Goal: Information Seeking & Learning: Learn about a topic

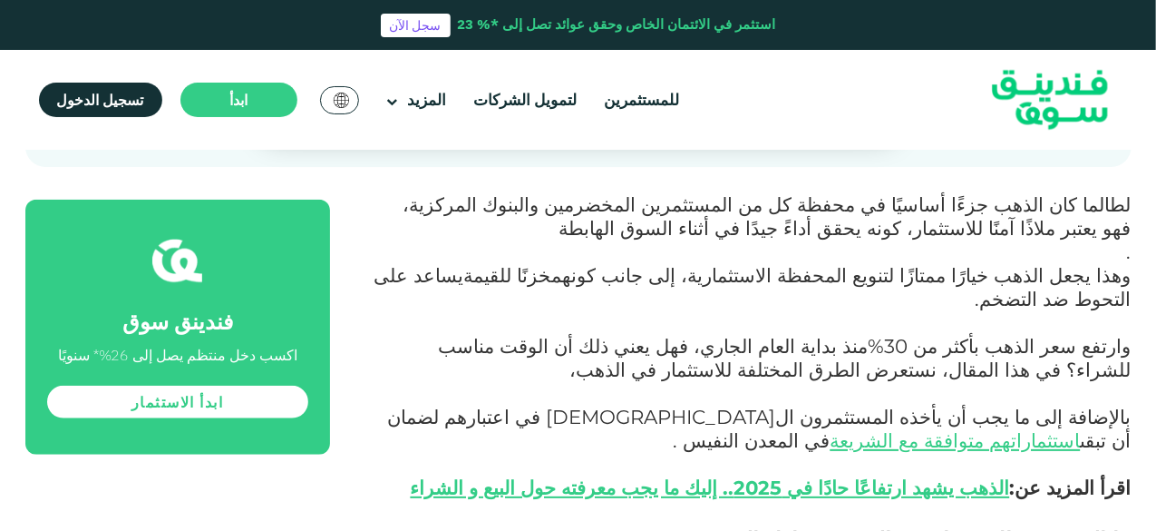
click at [759, 200] on span "لطالما كان الذهب جزءًا أساسيًا في محفظة كل من المستثمرين المخضرمين والبنوك المر…" at bounding box center [768, 227] width 728 height 71
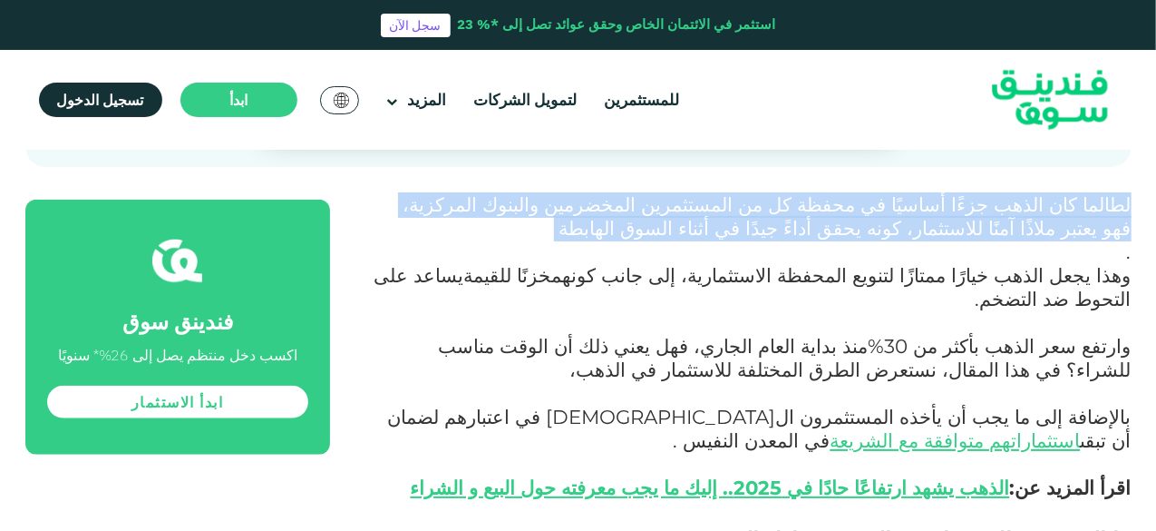
click at [759, 200] on span "لطالما كان الذهب جزءًا أساسيًا في محفظة كل من المستثمرين المخضرمين والبنوك المر…" at bounding box center [768, 227] width 728 height 71
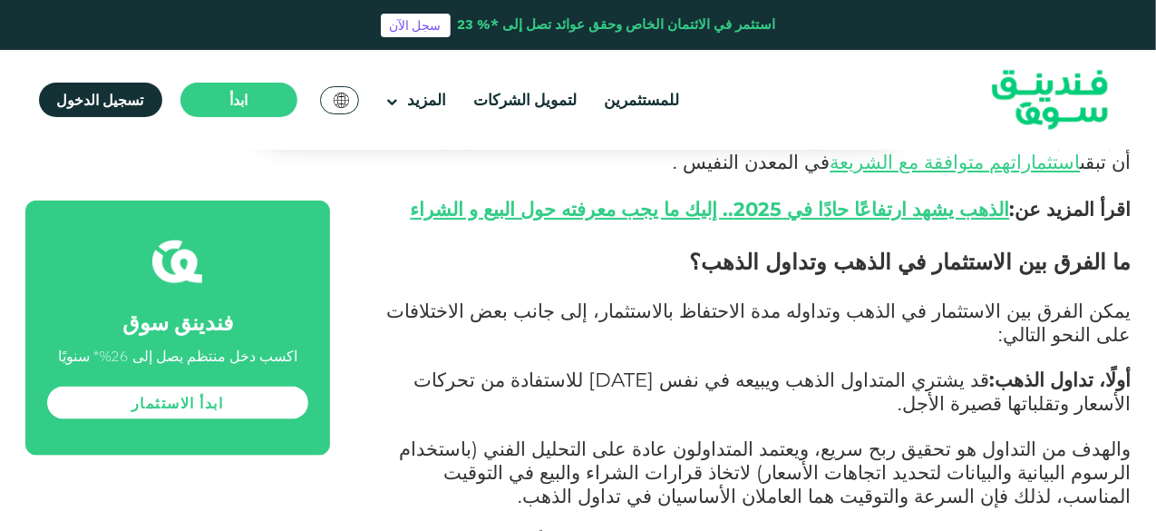
scroll to position [1012, 0]
click at [791, 246] on h2 "ما الفرق بين الاستثمار في الذهب وتداول الذهب؟" at bounding box center [751, 261] width 761 height 33
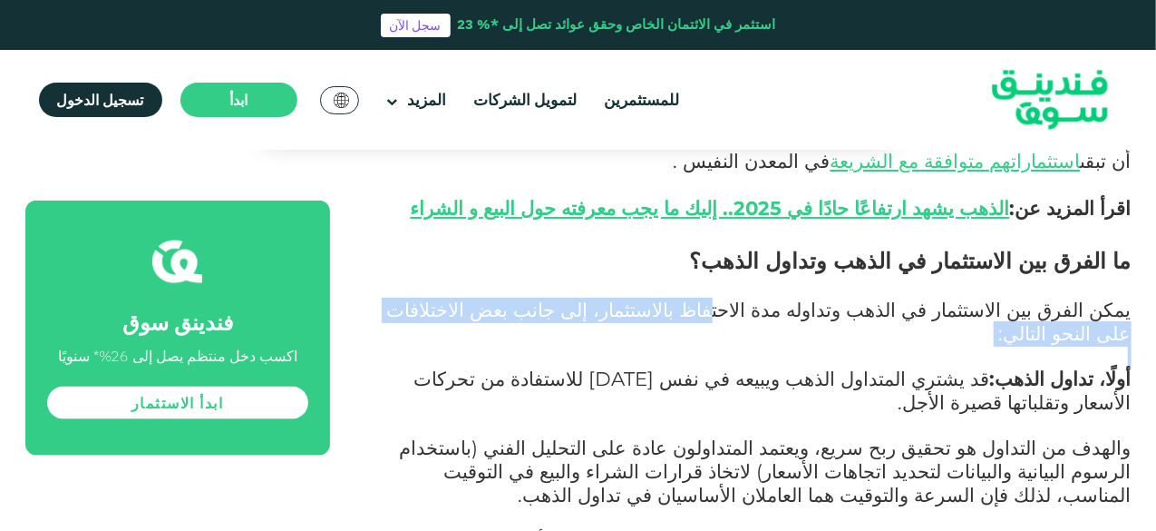
drag, startPoint x: 804, startPoint y: 283, endPoint x: 760, endPoint y: 299, distance: 46.5
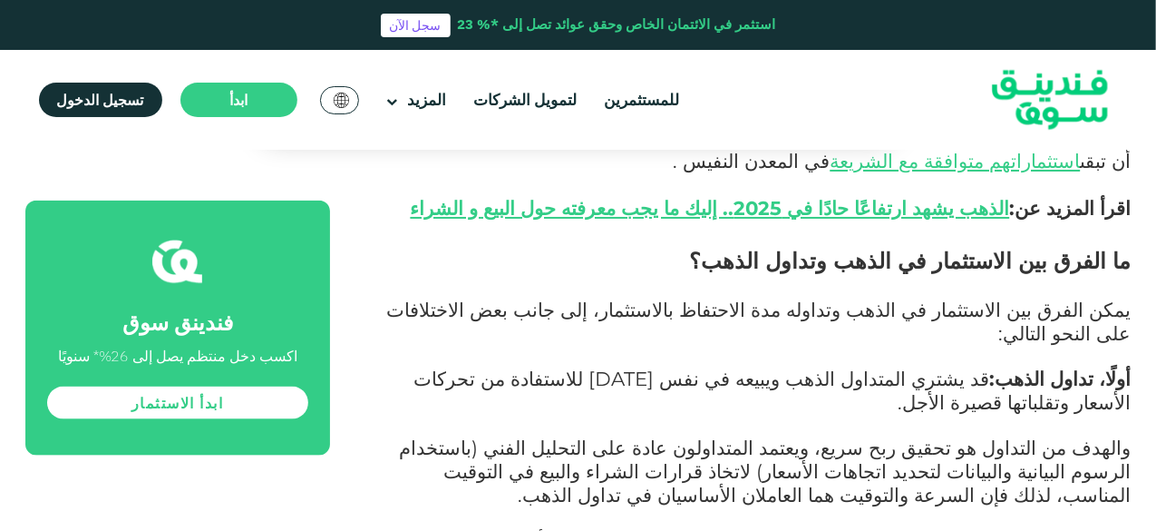
click at [780, 366] on span "قد يشتري المتداول الذهب ويبيعه في نفس [DATE] للاستفادة من تحركات الأسعار وتقلبا…" at bounding box center [772, 389] width 717 height 47
drag, startPoint x: 850, startPoint y: 324, endPoint x: 662, endPoint y: 326, distance: 187.7
click at [662, 366] on span "قد يشتري المتداول الذهب ويبيعه في نفس [DATE] للاستفادة من تحركات الأسعار وتقلبا…" at bounding box center [772, 389] width 717 height 47
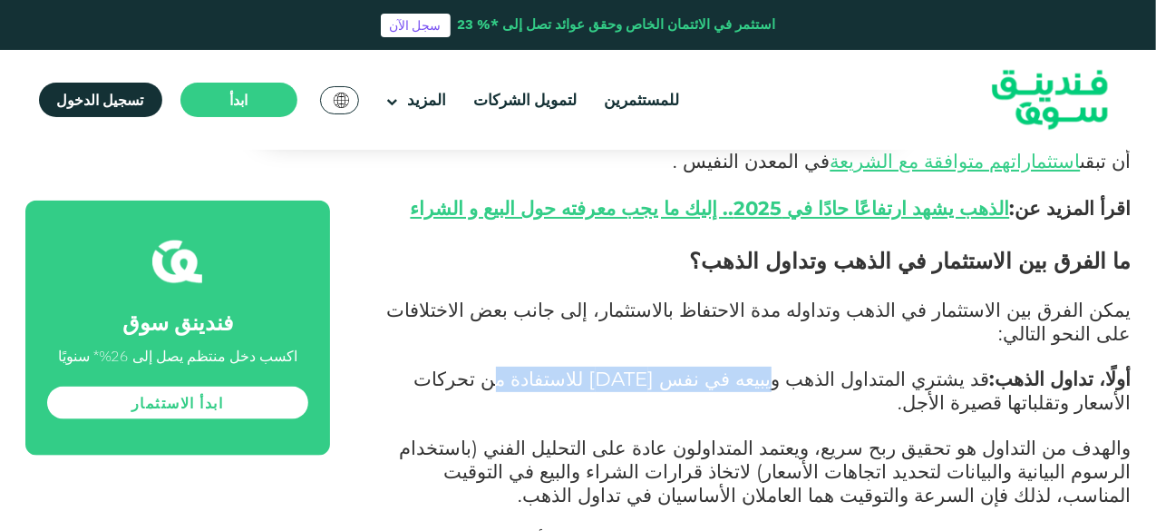
click at [662, 366] on span "قد يشتري المتداول الذهب ويبيعه في نفس [DATE] للاستفادة من تحركات الأسعار وتقلبا…" at bounding box center [772, 389] width 717 height 47
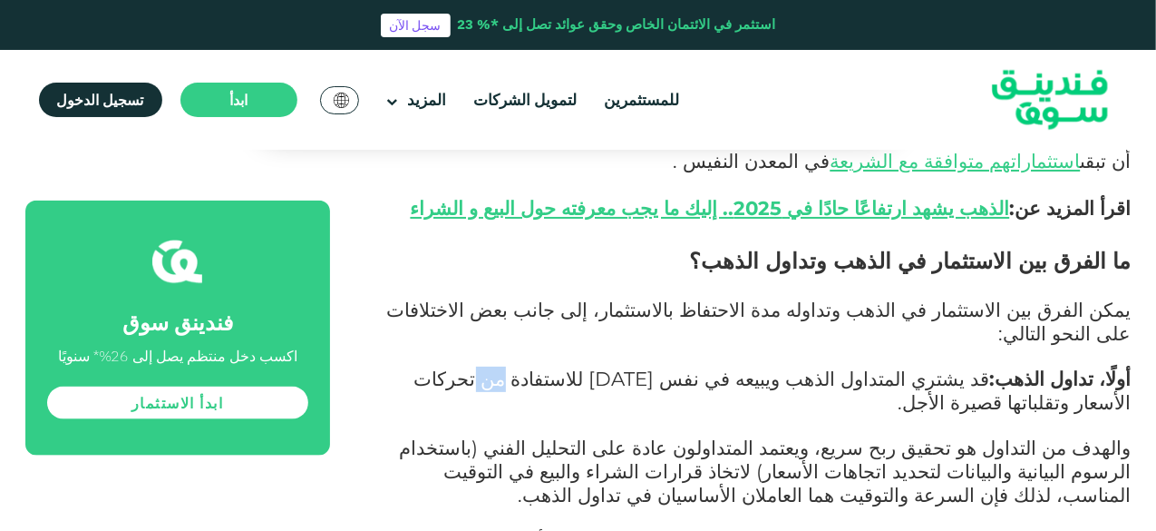
click at [662, 366] on span "قد يشتري المتداول الذهب ويبيعه في نفس [DATE] للاستفادة من تحركات الأسعار وتقلبا…" at bounding box center [772, 389] width 717 height 47
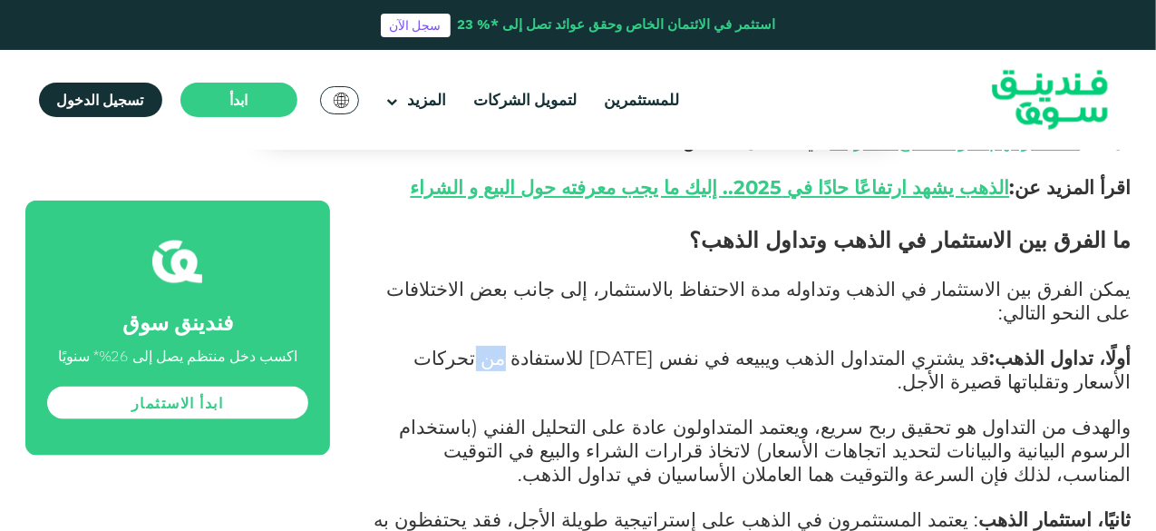
scroll to position [1035, 0]
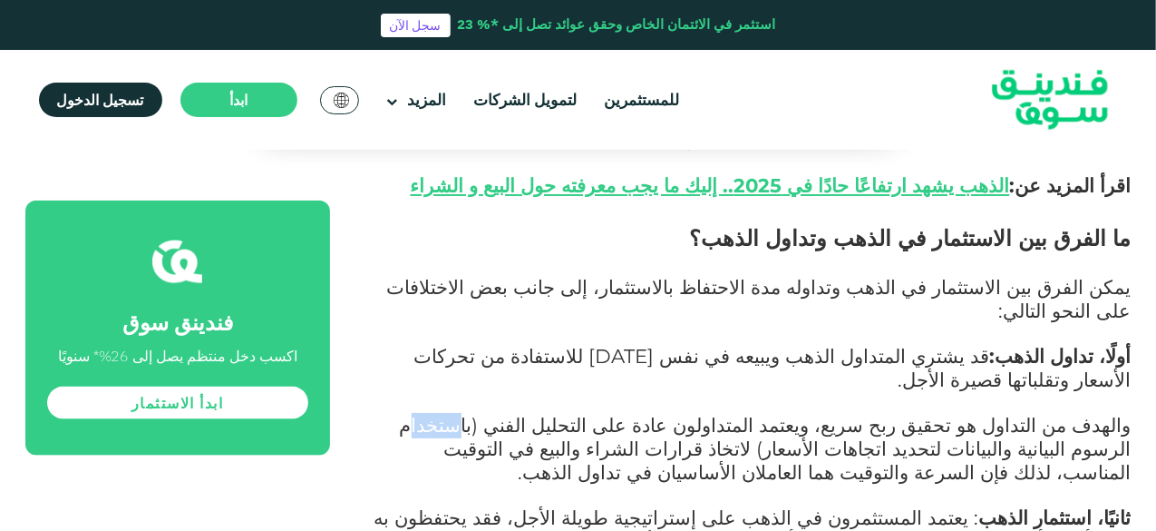
drag, startPoint x: 606, startPoint y: 344, endPoint x: 566, endPoint y: 344, distance: 39.9
click at [566, 413] on span "والهدف من التداول هو تحقيق ربح سريع، ويعتمد المتداولون عادة على التحليل الفني (…" at bounding box center [766, 448] width 732 height 71
click at [681, 393] on p at bounding box center [751, 404] width 761 height 22
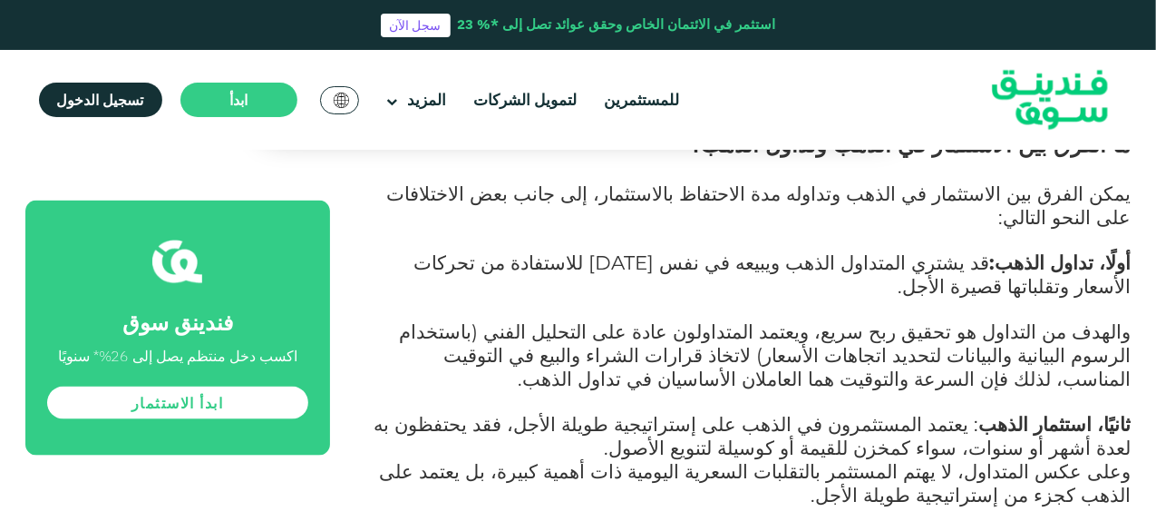
scroll to position [1129, 0]
drag, startPoint x: 719, startPoint y: 343, endPoint x: 637, endPoint y: 338, distance: 82.7
click at [637, 411] on span ": يعتمد المستثمرون في الذهب على إستراتيجية طويلة الأجل، فقد يحتفظون به لعدة أشه…" at bounding box center [753, 434] width 757 height 47
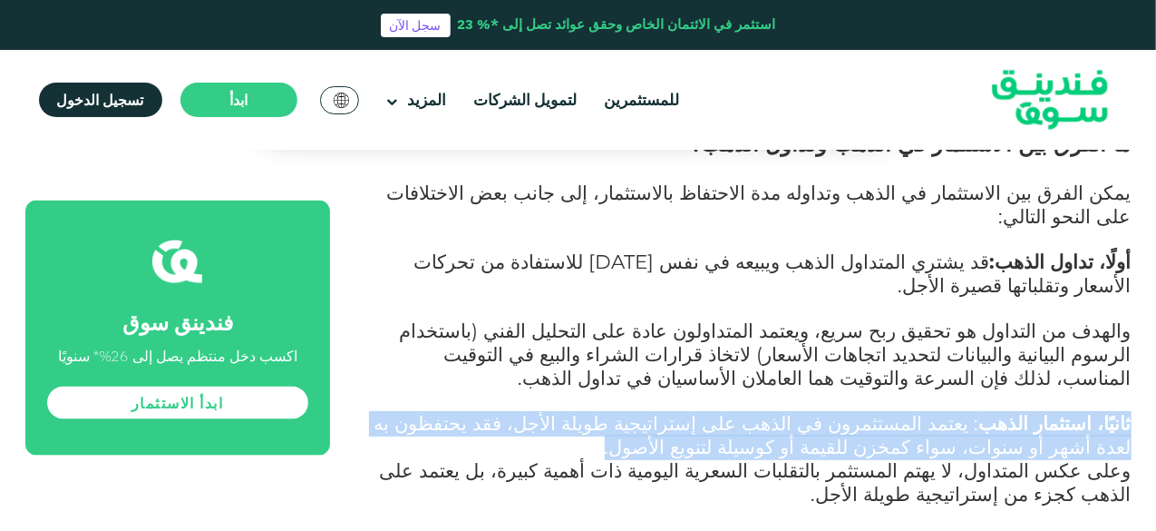
click at [637, 411] on span ": يعتمد المستثمرون في الذهب على إستراتيجية طويلة الأجل، فقد يحتفظون به لعدة أشه…" at bounding box center [753, 434] width 757 height 47
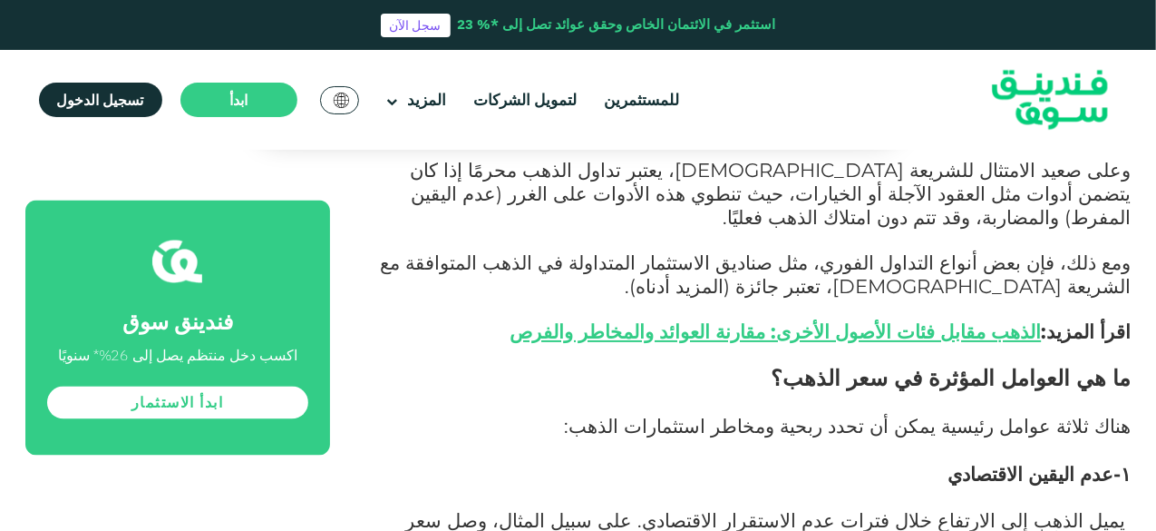
scroll to position [1568, 0]
drag, startPoint x: 710, startPoint y: 395, endPoint x: 659, endPoint y: 395, distance: 50.8
click at [659, 507] on span "يميل الذهب إلى الارتفاع خلال فترات عدم الاستقرار الاقتصادي. على سبيل المثال، وص…" at bounding box center [769, 530] width 726 height 47
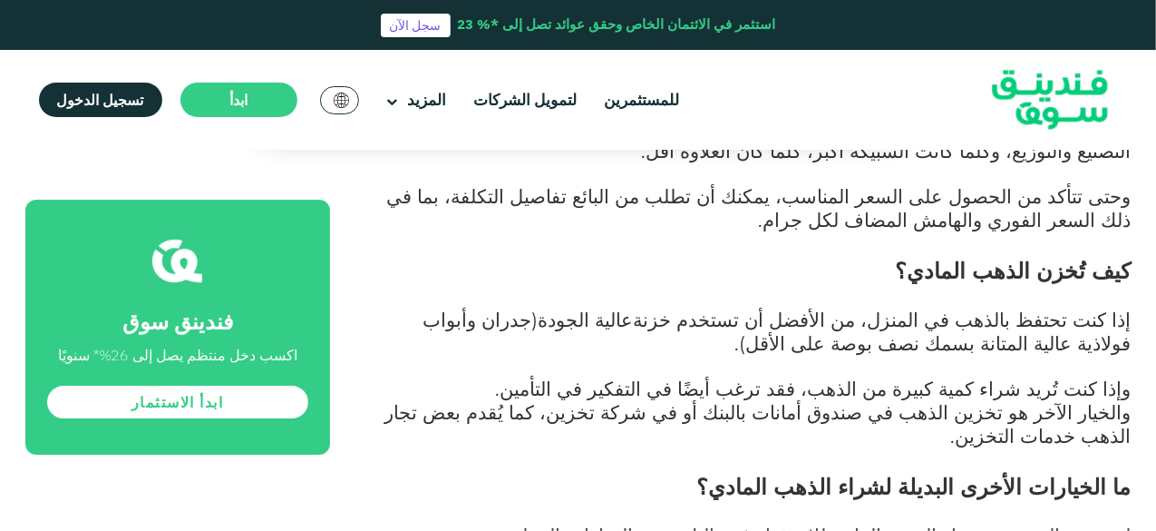
scroll to position [3064, 0]
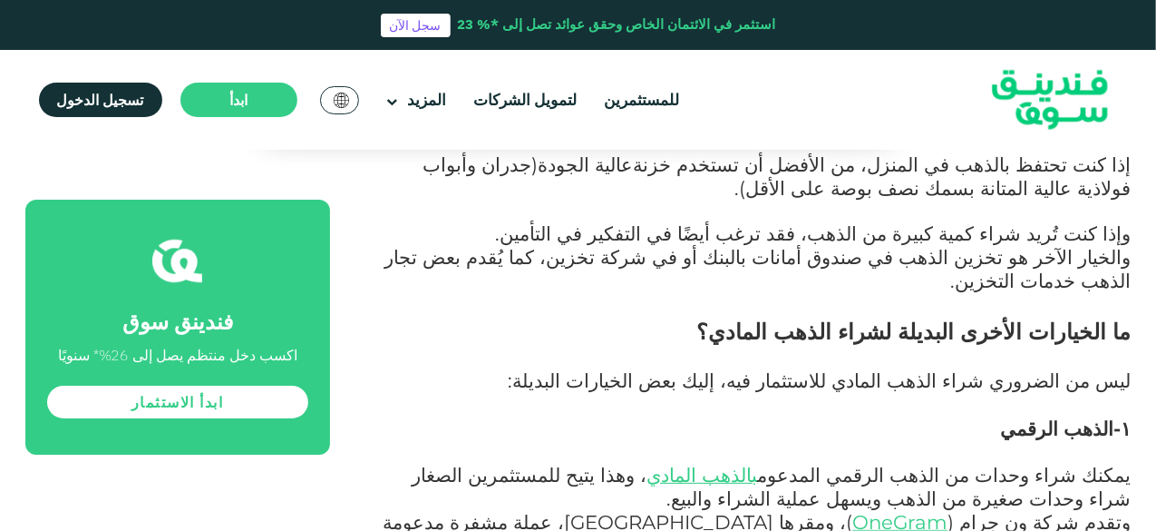
scroll to position [3219, 0]
click at [611, 509] on span ")، ومقرها [GEOGRAPHIC_DATA]، عملة مشفرة مدعومة بالذهب وتُعتبر متوافقة مع الشريع…" at bounding box center [758, 532] width 748 height 47
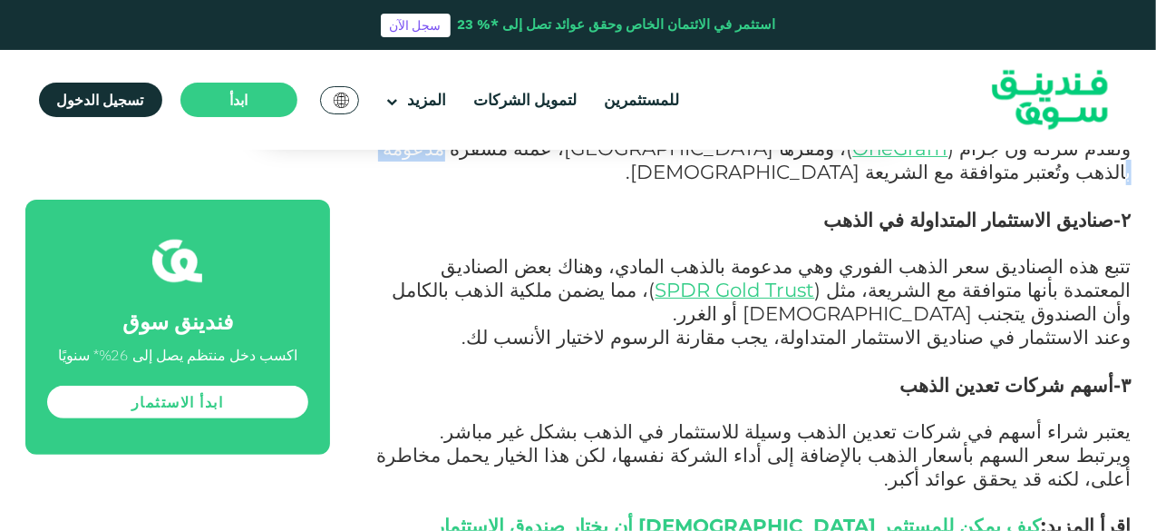
scroll to position [3592, 0]
drag, startPoint x: 697, startPoint y: 324, endPoint x: 559, endPoint y: 329, distance: 138.9
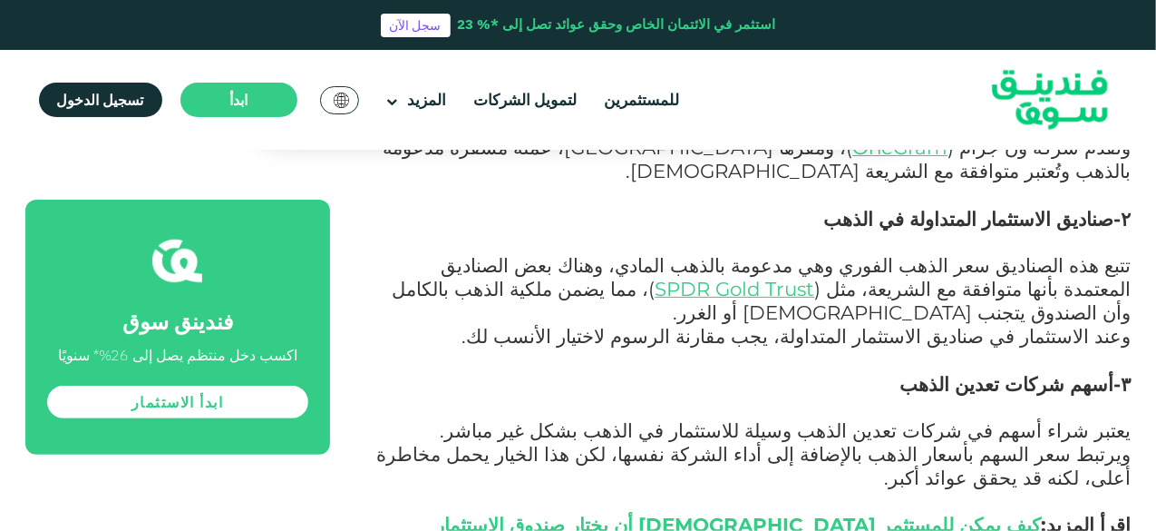
scroll to position [3702, 0]
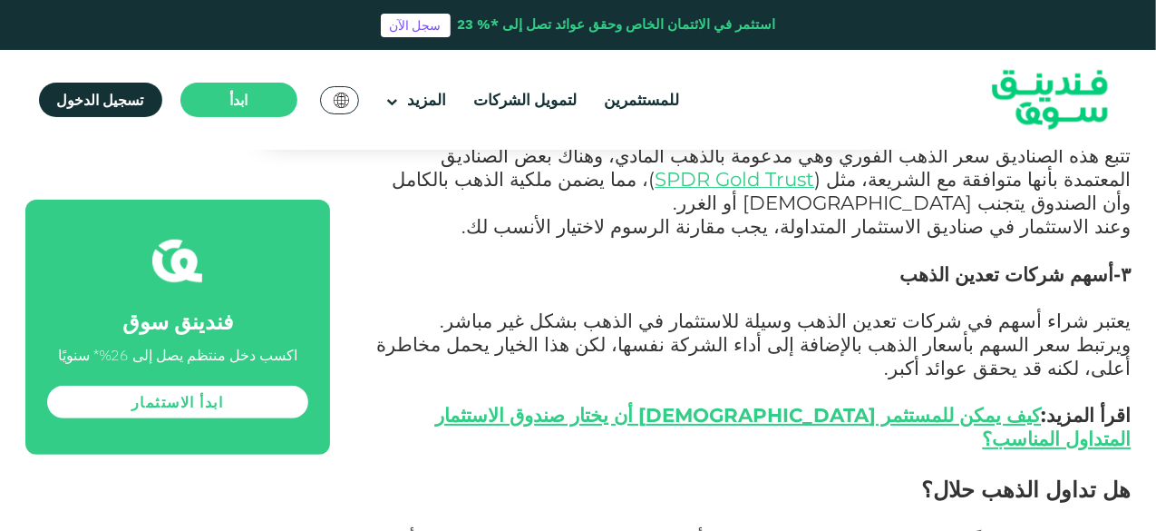
drag, startPoint x: 836, startPoint y: 365, endPoint x: 733, endPoint y: 371, distance: 103.5
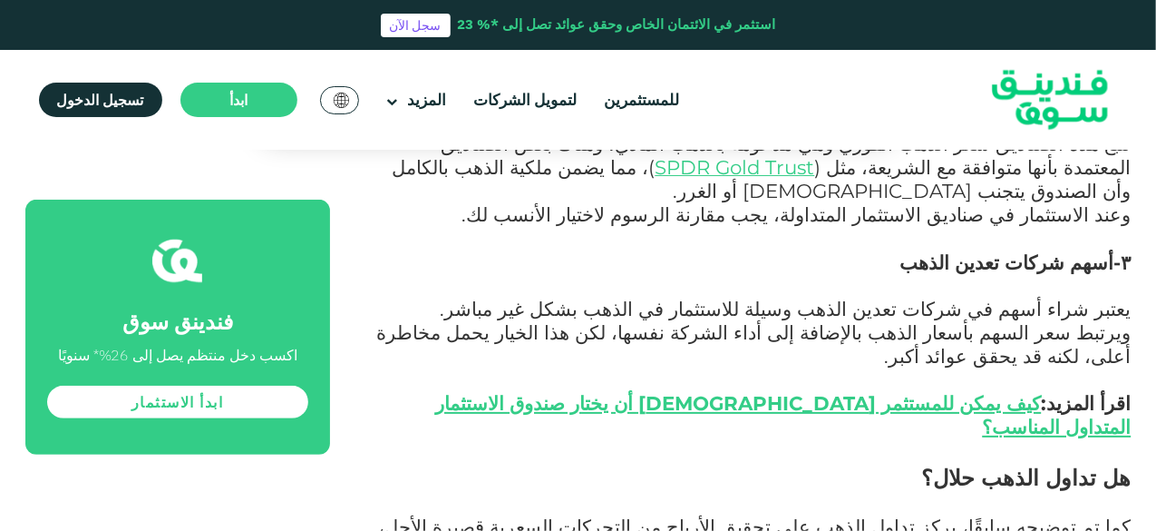
scroll to position [3715, 0]
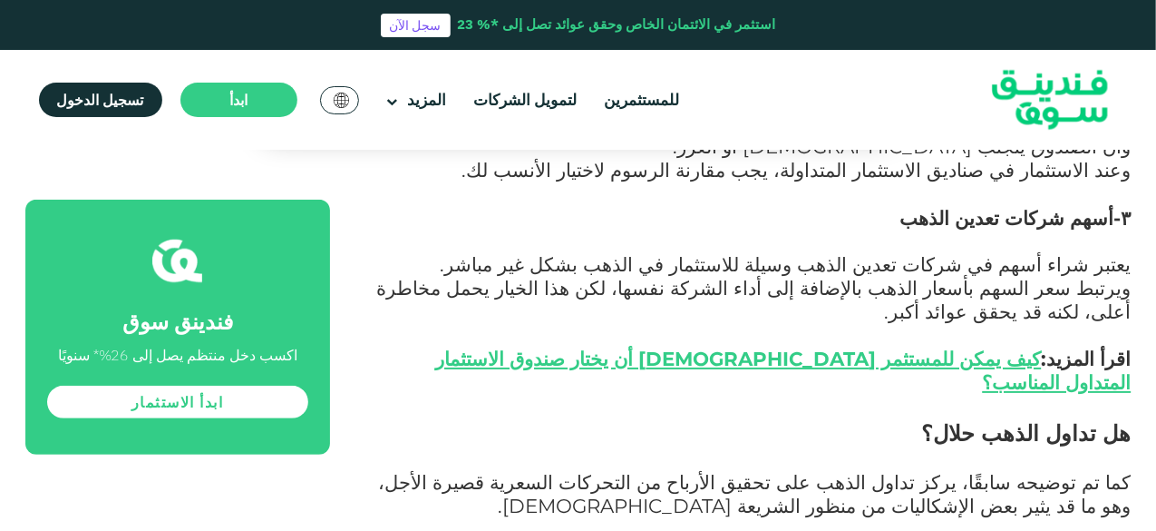
scroll to position [3765, 0]
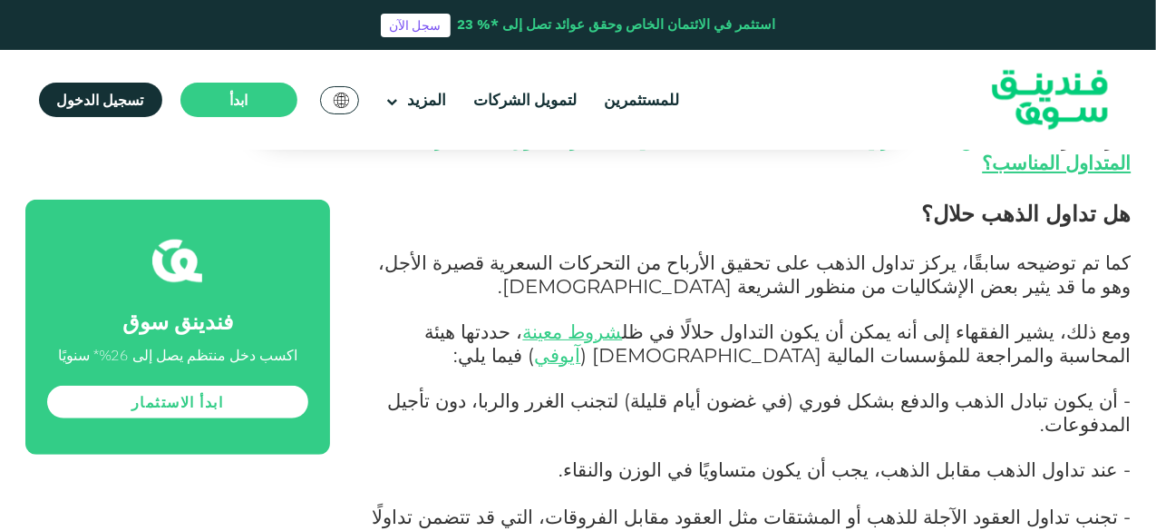
scroll to position [3962, 0]
